Goal: Information Seeking & Learning: Learn about a topic

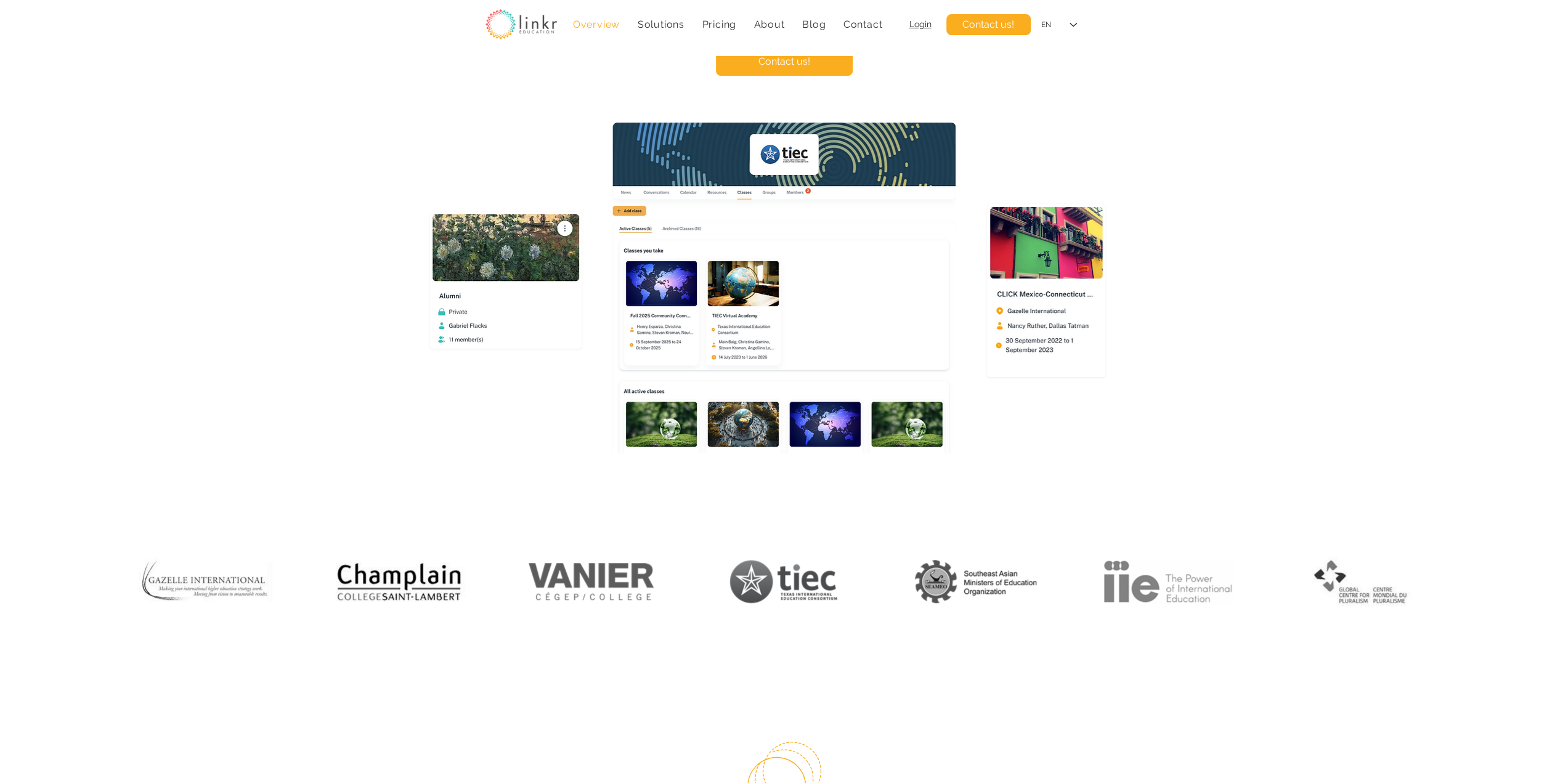
scroll to position [205, 0]
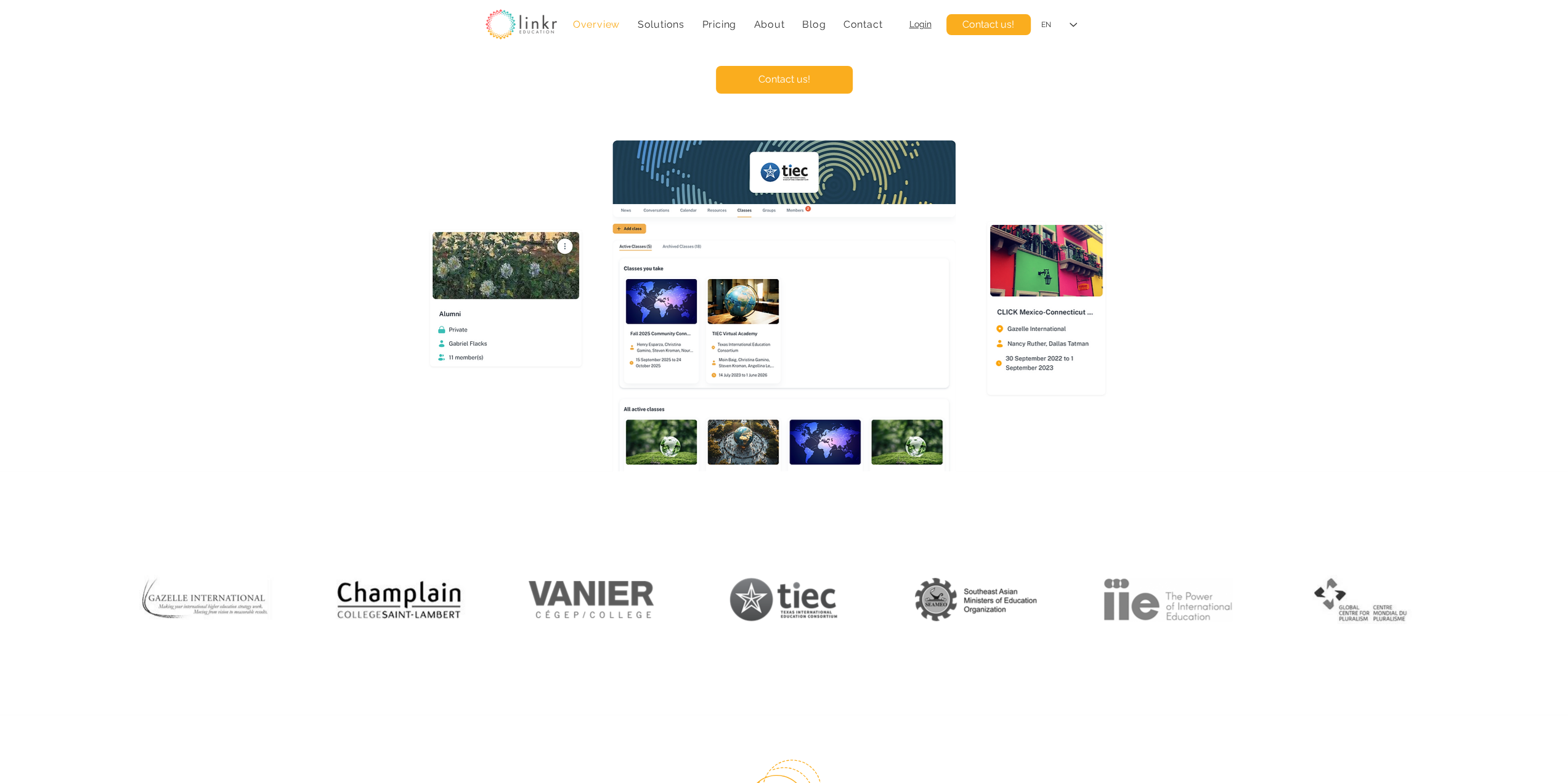
click at [568, 598] on img at bounding box center [591, 600] width 135 height 49
click at [778, 604] on img at bounding box center [783, 600] width 135 height 49
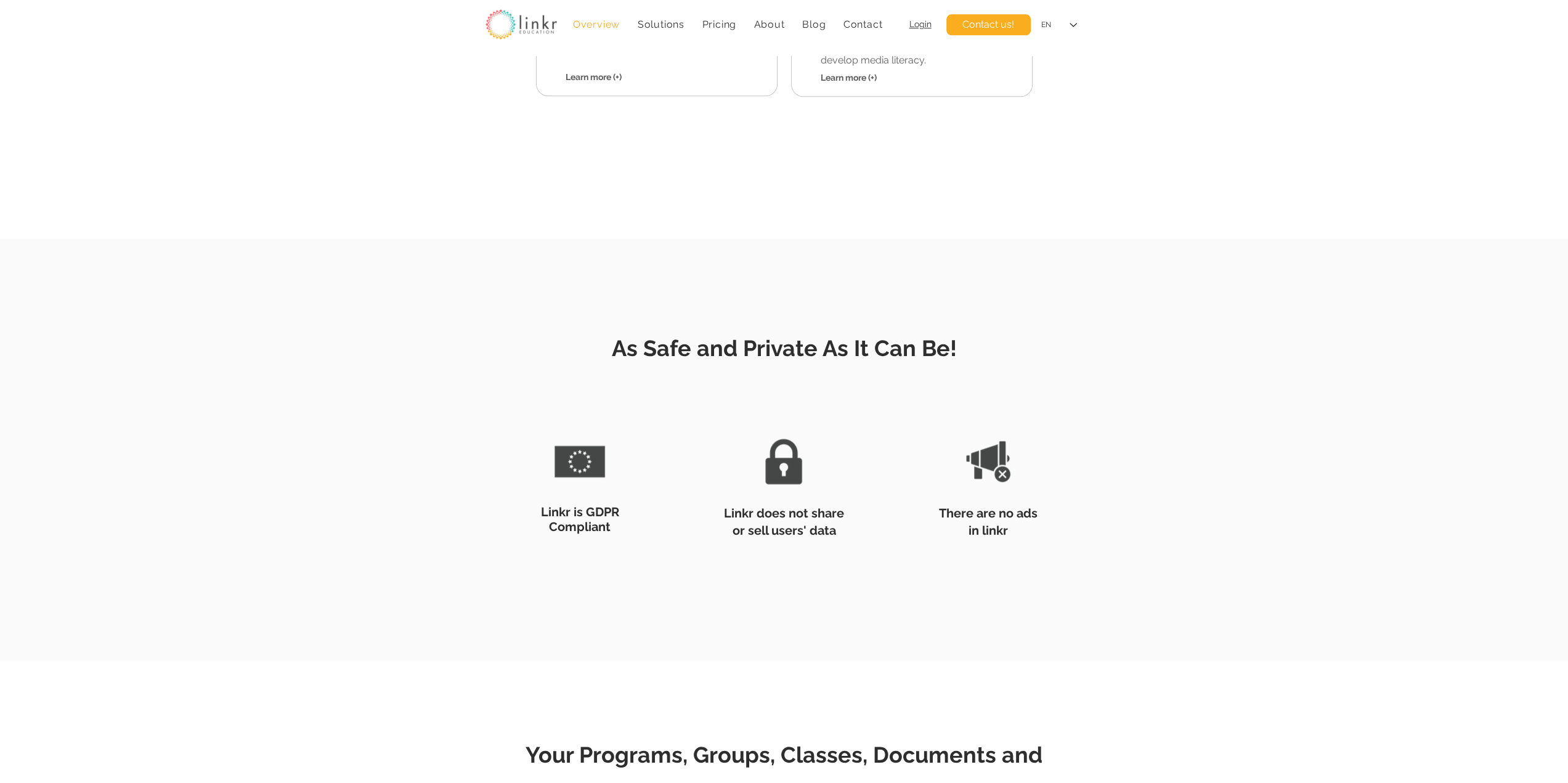
scroll to position [1437, 0]
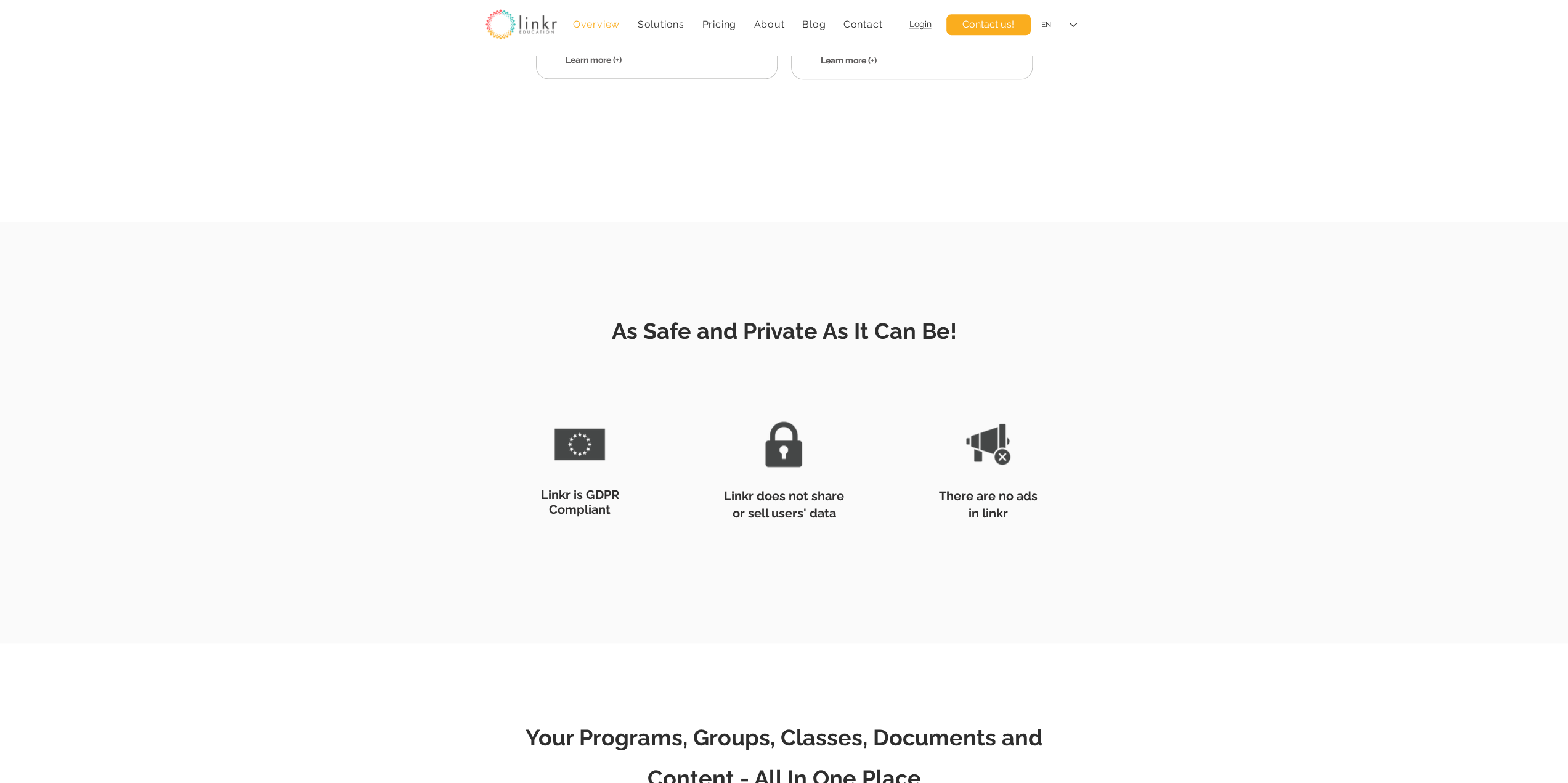
click at [771, 323] on span "As Safe and Private As It Can Be!" at bounding box center [784, 331] width 345 height 26
click at [771, 326] on span "As Safe and Private As It Can Be!" at bounding box center [784, 331] width 345 height 26
click at [771, 325] on span "As Safe and Private As It Can Be!" at bounding box center [784, 331] width 345 height 26
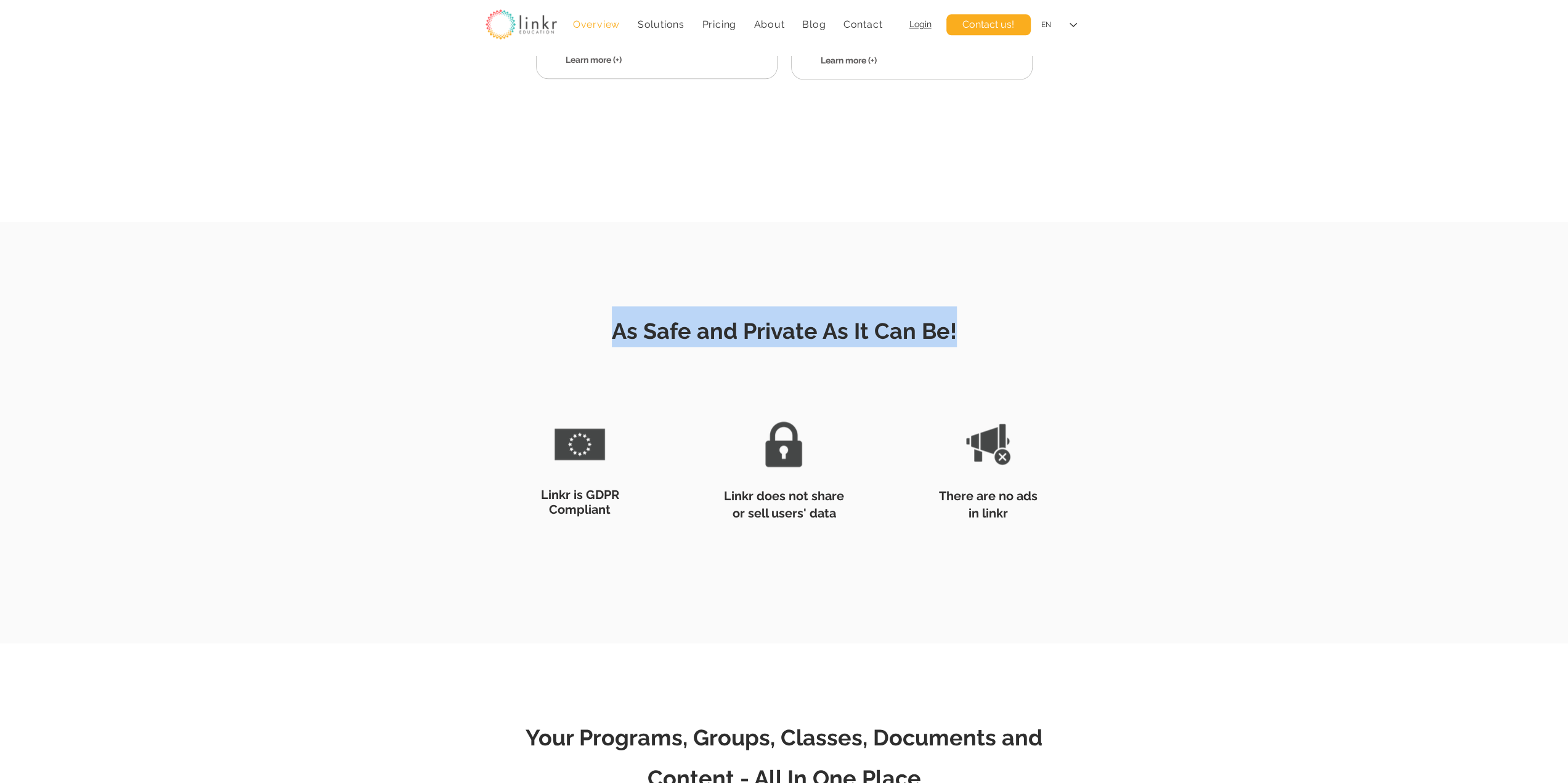
click at [771, 325] on span "As Safe and Private As It Can Be!" at bounding box center [784, 331] width 345 height 26
copy span "As Safe and Private As It Can Be!"
click at [595, 486] on div at bounding box center [580, 458] width 195 height 162
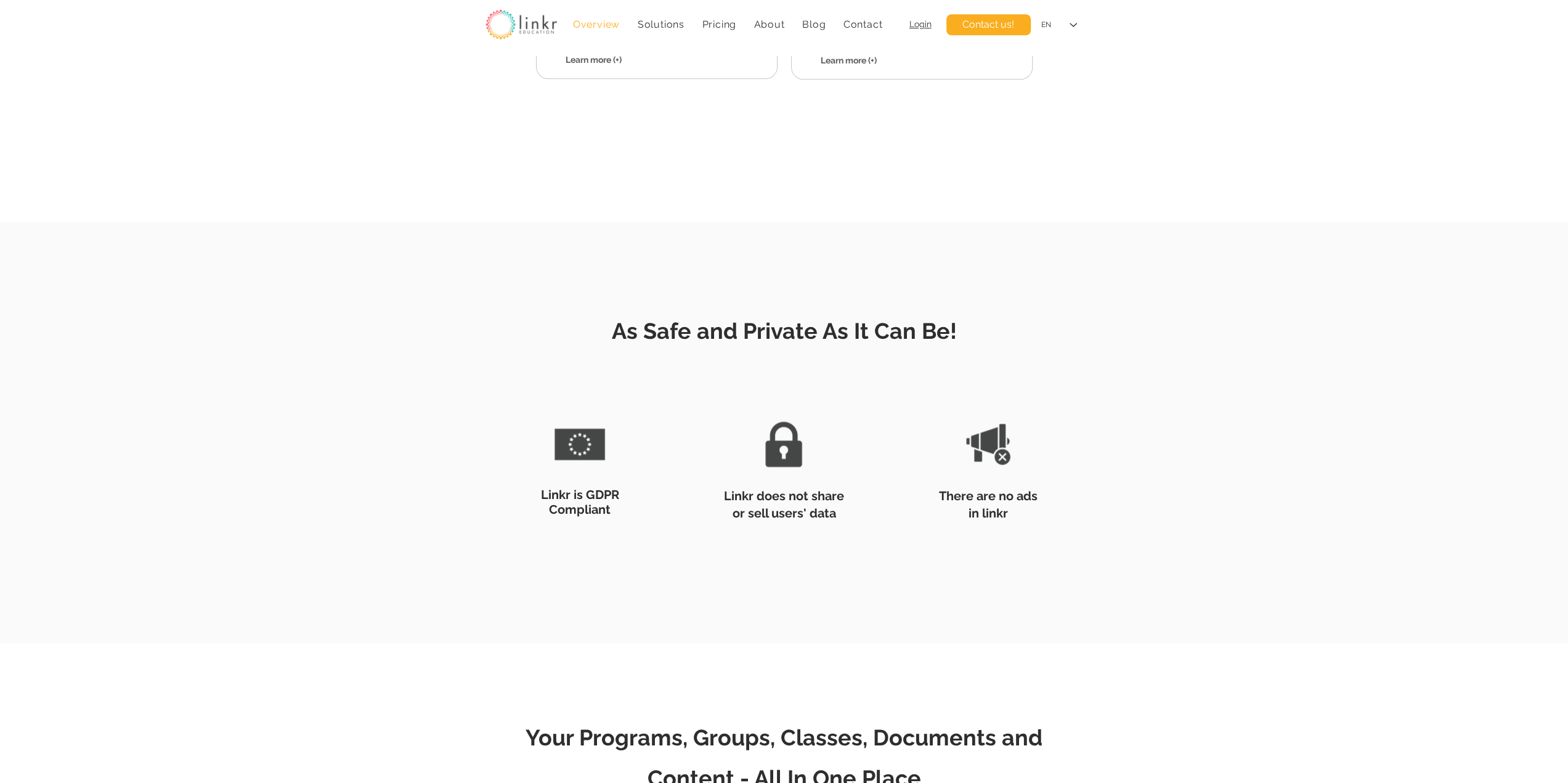
click at [589, 498] on span "Linkr is GDPR Compliant" at bounding box center [580, 503] width 79 height 30
copy span "Linkr is GDPR Compliant"
click at [784, 494] on span "Linkr does not share or sell users' data" at bounding box center [784, 504] width 120 height 32
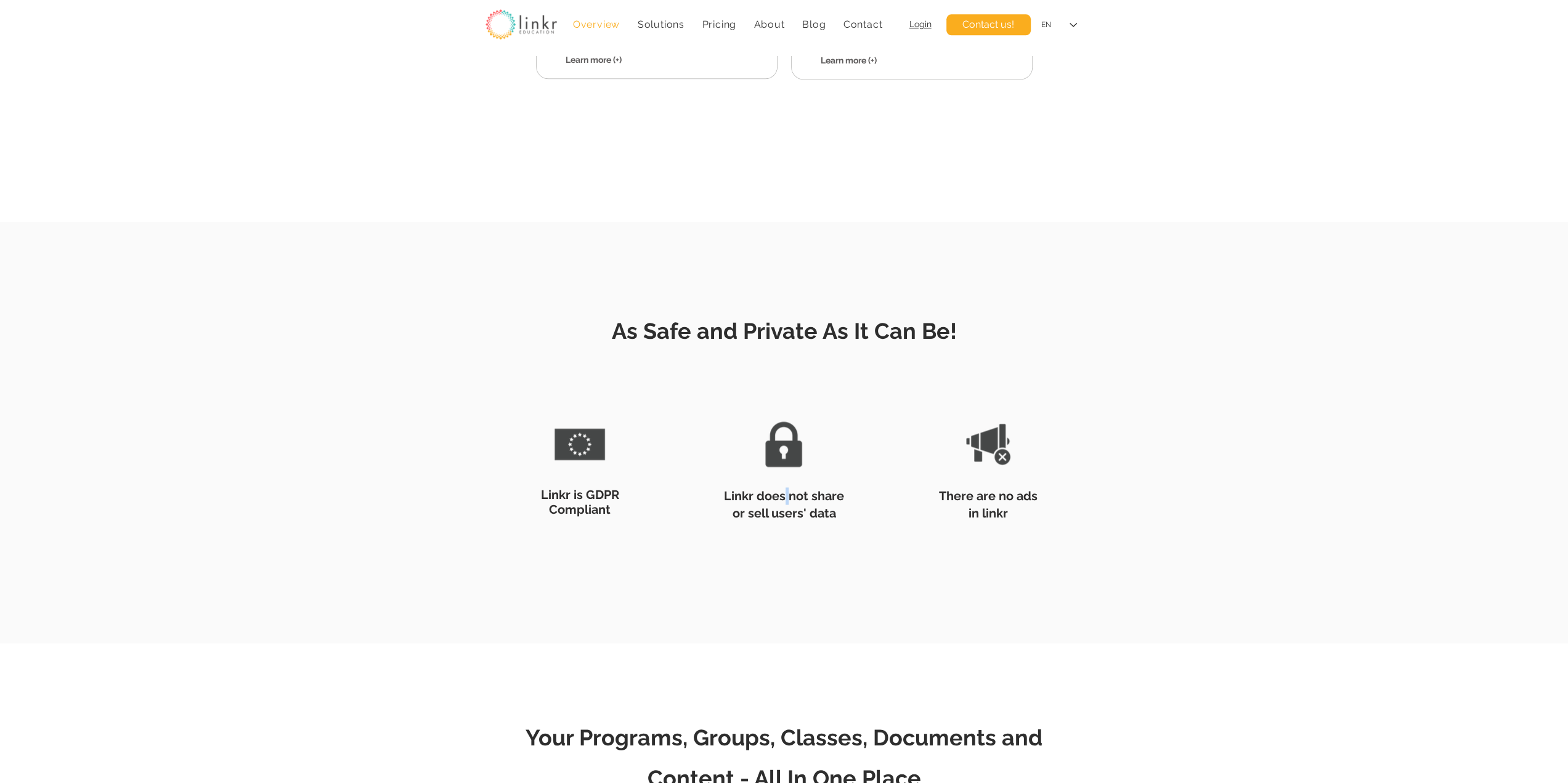
click at [784, 494] on span "Linkr does not share or sell users' data" at bounding box center [784, 504] width 120 height 32
copy span "Linkr does not share or sell users' data"
click at [969, 495] on span "There are no ads in linkr" at bounding box center [988, 504] width 99 height 32
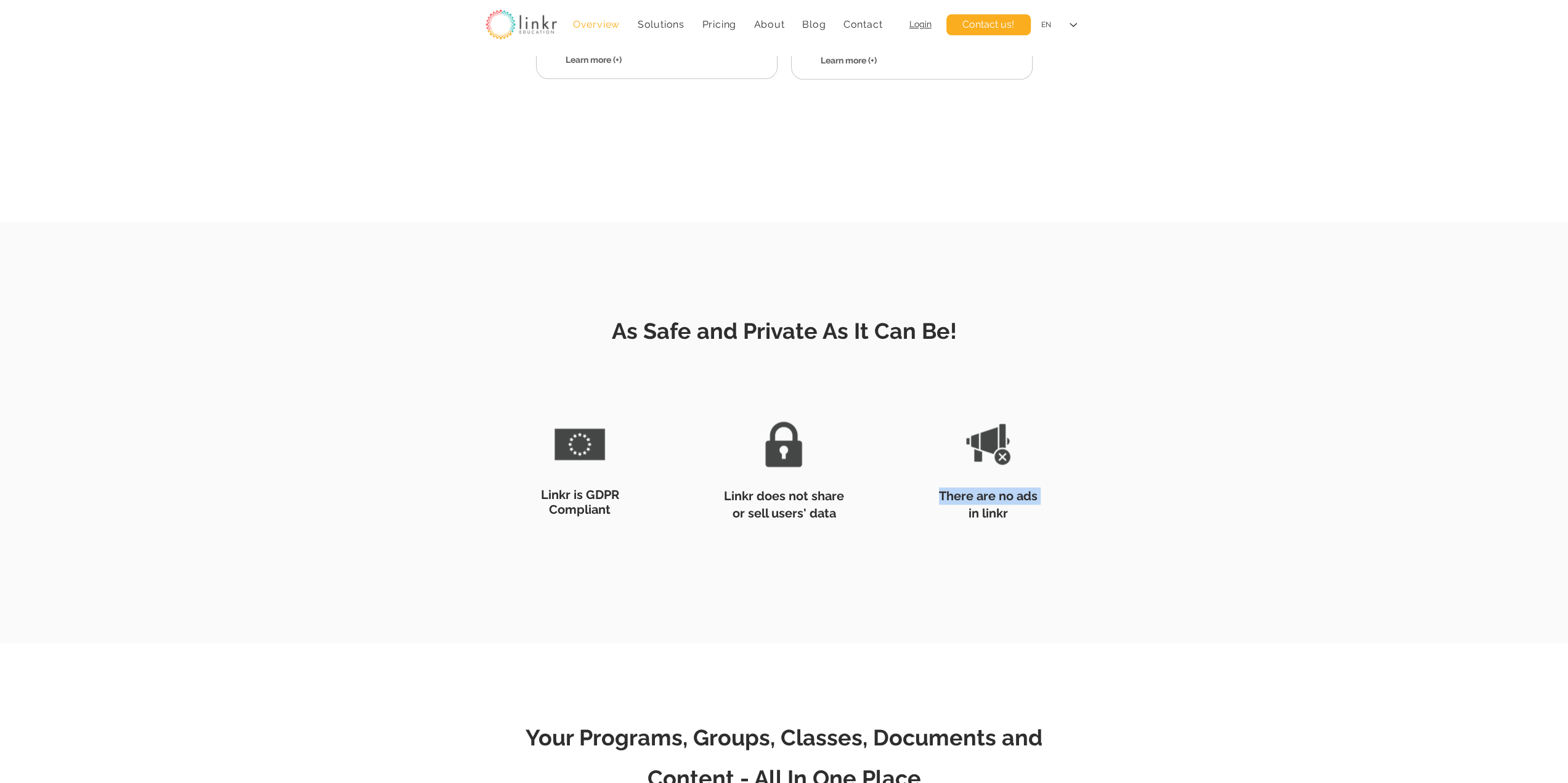
click at [969, 495] on span "There are no ads in linkr" at bounding box center [988, 504] width 99 height 32
copy span "There are no ads"
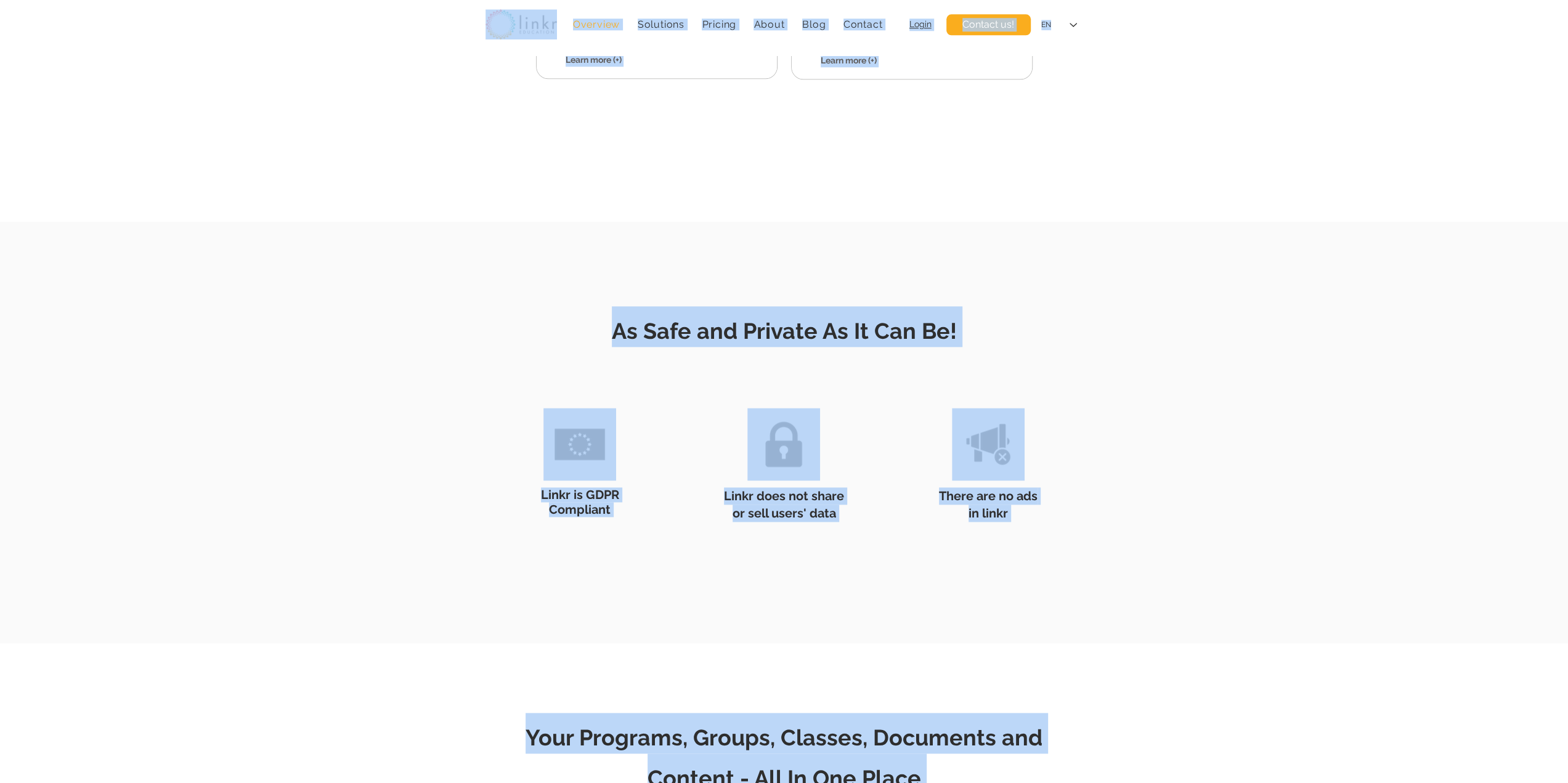
click at [965, 500] on span "There are no ads in linkr" at bounding box center [988, 504] width 99 height 32
click at [1011, 512] on h2 "There are no ads in linkr" at bounding box center [989, 505] width 129 height 34
drag, startPoint x: 1026, startPoint y: 519, endPoint x: 937, endPoint y: 495, distance: 92.2
click at [937, 495] on h2 "There are no ads in linkr" at bounding box center [989, 505] width 129 height 34
copy span "There are no ads in linkr"
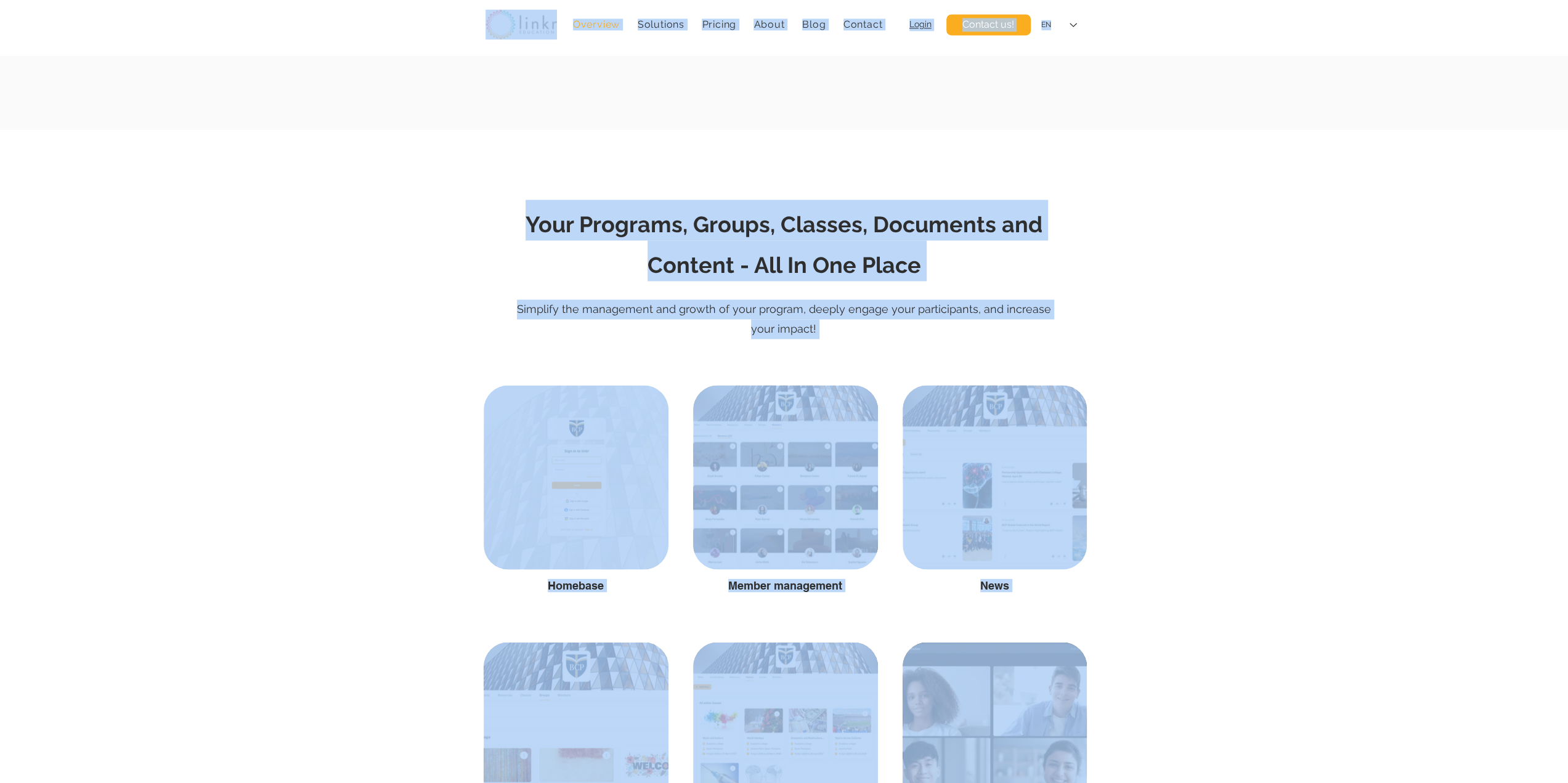
scroll to position [1950, 0]
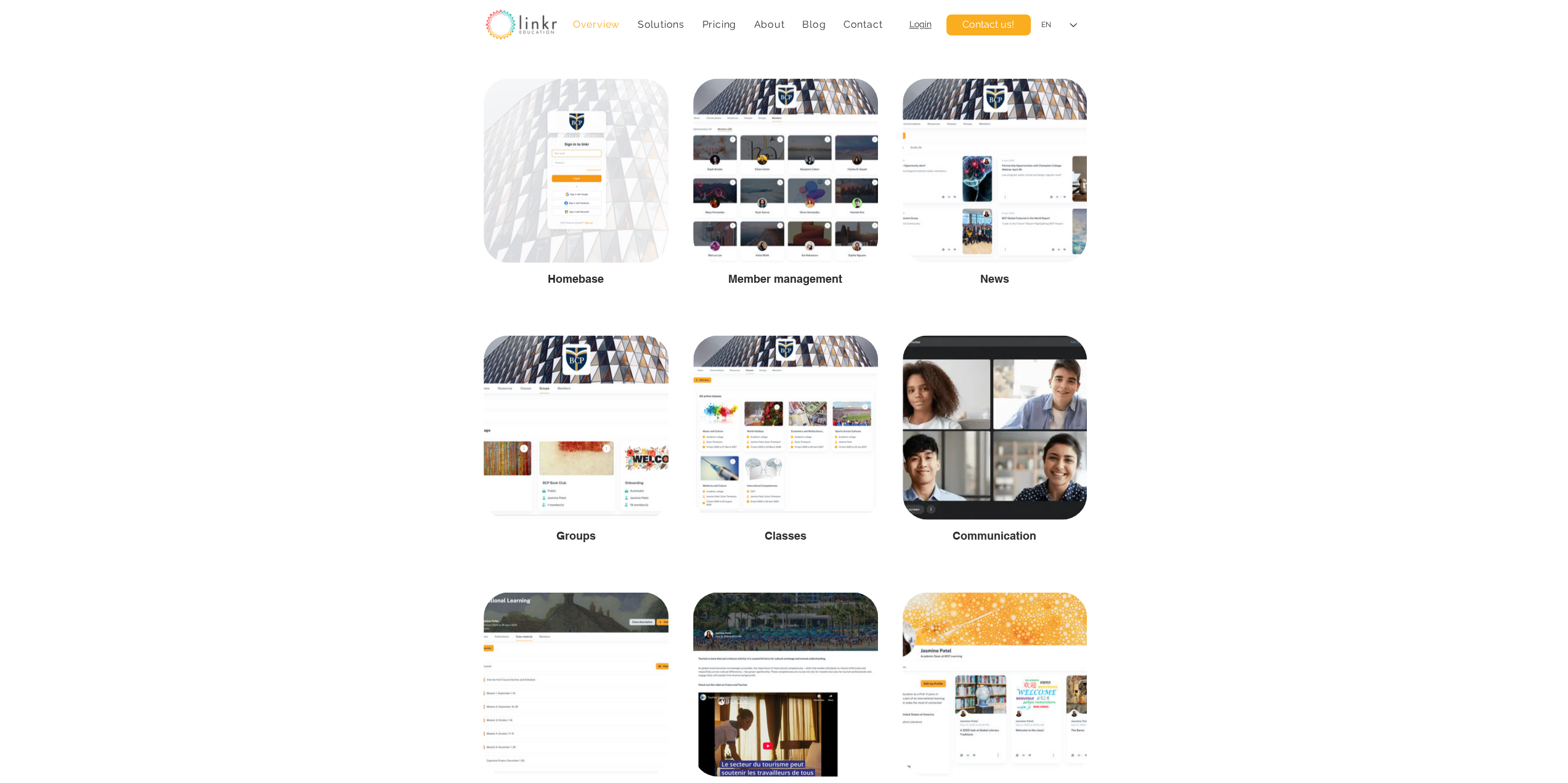
scroll to position [2259, 0]
